Goal: Task Accomplishment & Management: Manage account settings

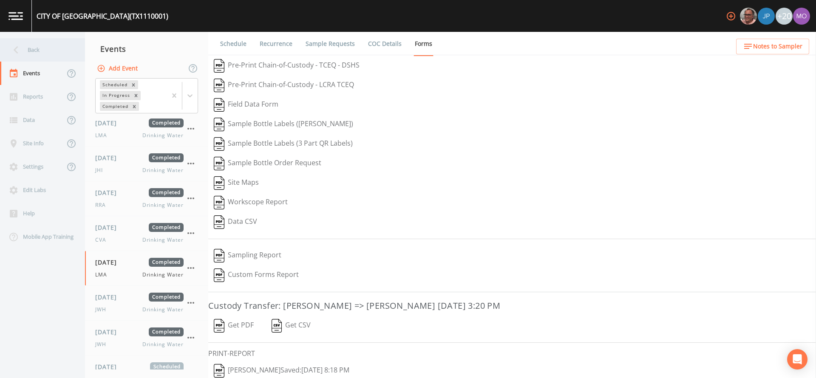
scroll to position [31, 0]
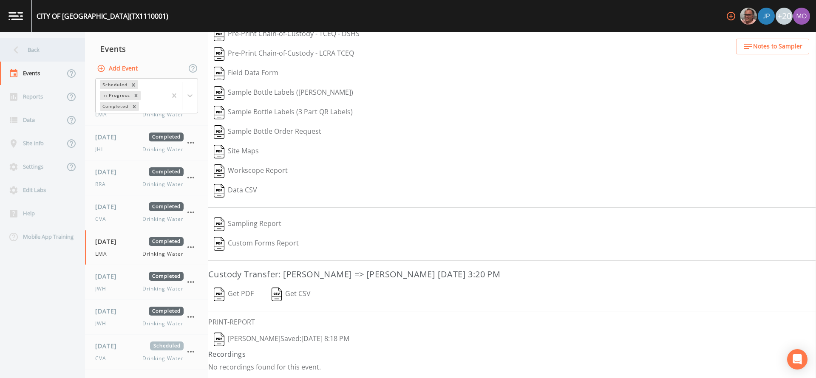
click at [45, 54] on div "Back" at bounding box center [38, 49] width 77 height 23
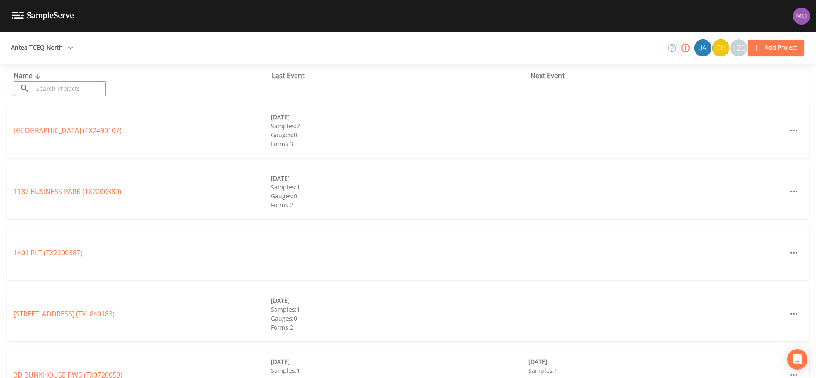
click at [57, 88] on input "text" at bounding box center [69, 89] width 73 height 16
paste input "TX0910154"
type input "TX0910154"
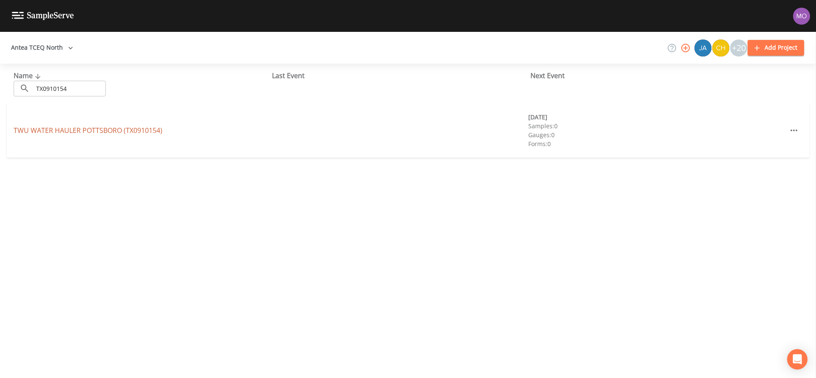
click at [61, 127] on link "TWU WATER HAULER POTTSBORO (TX0910154)" at bounding box center [88, 130] width 149 height 9
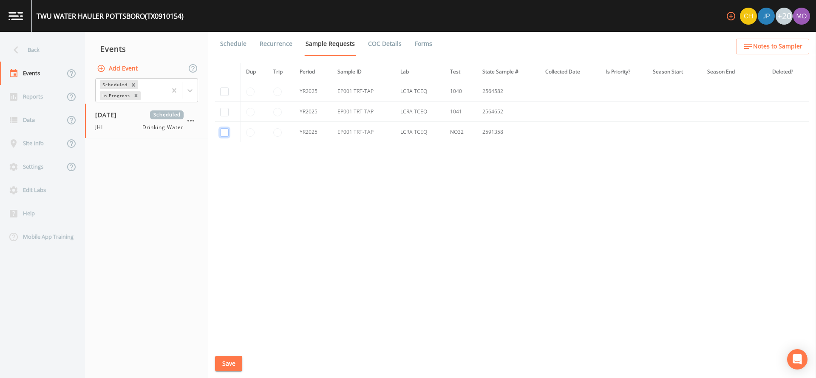
click at [224, 133] on input "checkbox" at bounding box center [224, 132] width 9 height 9
checkbox input "true"
click at [227, 371] on button "Save" at bounding box center [228, 364] width 27 height 16
click at [237, 43] on link "Schedule" at bounding box center [233, 44] width 29 height 24
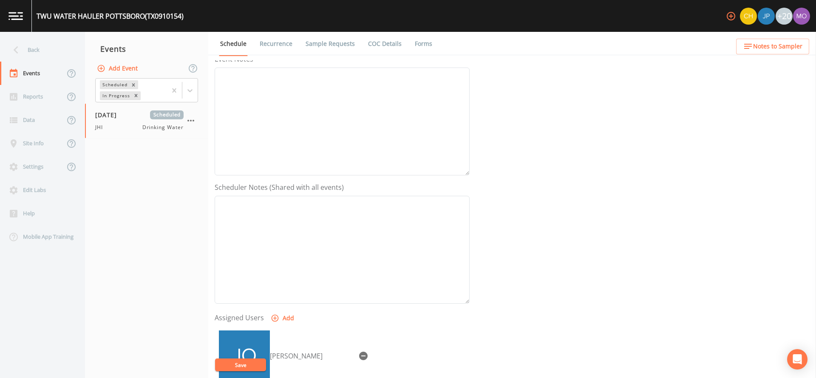
scroll to position [222, 0]
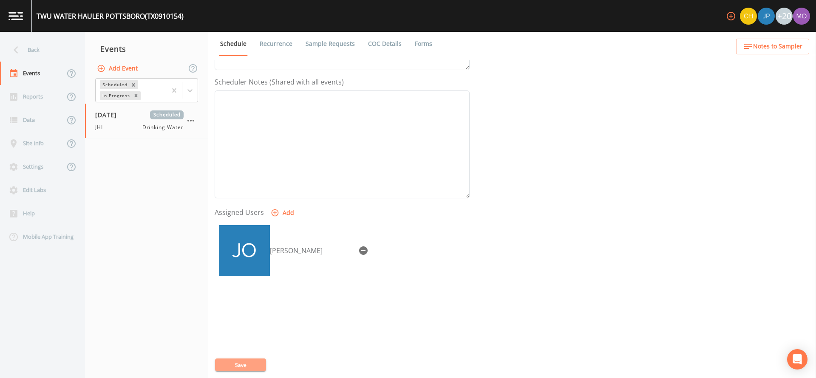
click at [239, 366] on button "Save" at bounding box center [240, 365] width 51 height 13
